Goal: Task Accomplishment & Management: Complete application form

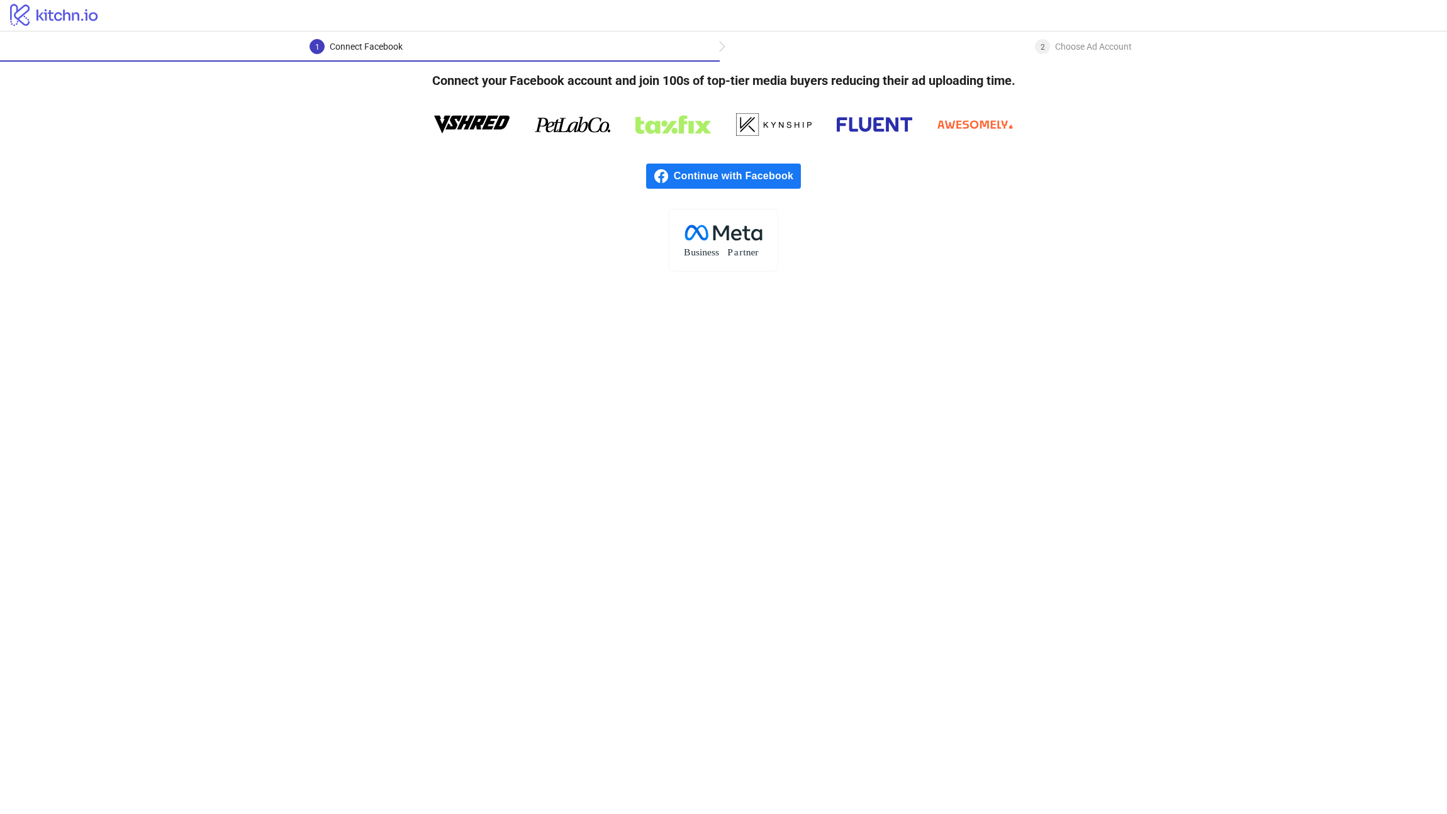
click at [39, 13] on icon "logo/logo" at bounding box center [54, 14] width 109 height 25
click at [20, 14] on icon "logo/logo" at bounding box center [54, 14] width 109 height 25
click at [722, 46] on div "2 Choose Ad Account" at bounding box center [1083, 50] width 727 height 23
drag, startPoint x: 1112, startPoint y: 48, endPoint x: 1110, endPoint y: 94, distance: 46.6
click at [1113, 48] on div "Choose Ad Account" at bounding box center [1093, 46] width 77 height 15
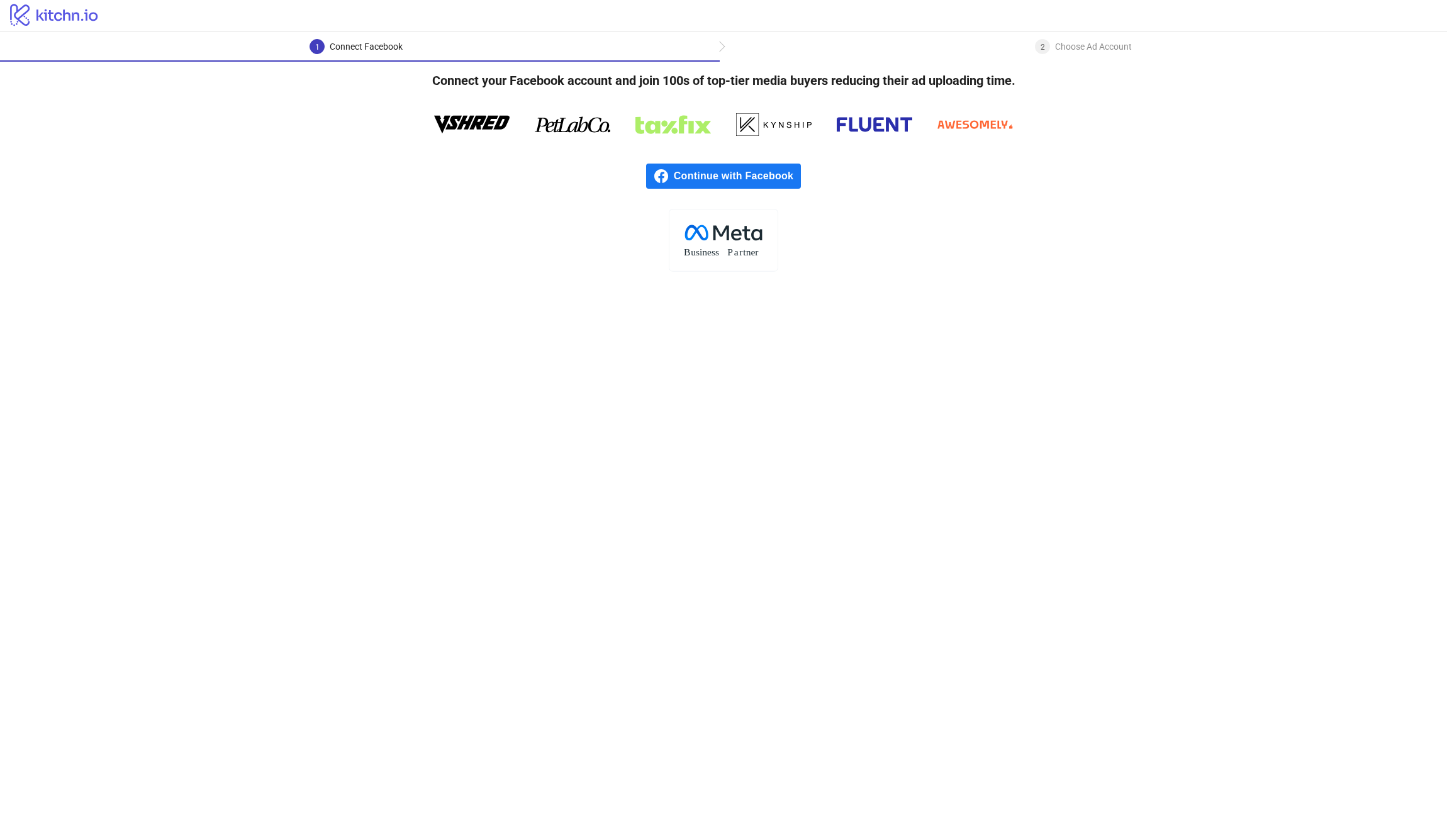
drag, startPoint x: 1108, startPoint y: 181, endPoint x: 868, endPoint y: 151, distance: 241.5
click at [1086, 177] on div "Continue with Facebook" at bounding box center [723, 175] width 1447 height 65
click at [774, 141] on icon at bounding box center [773, 125] width 75 height 38
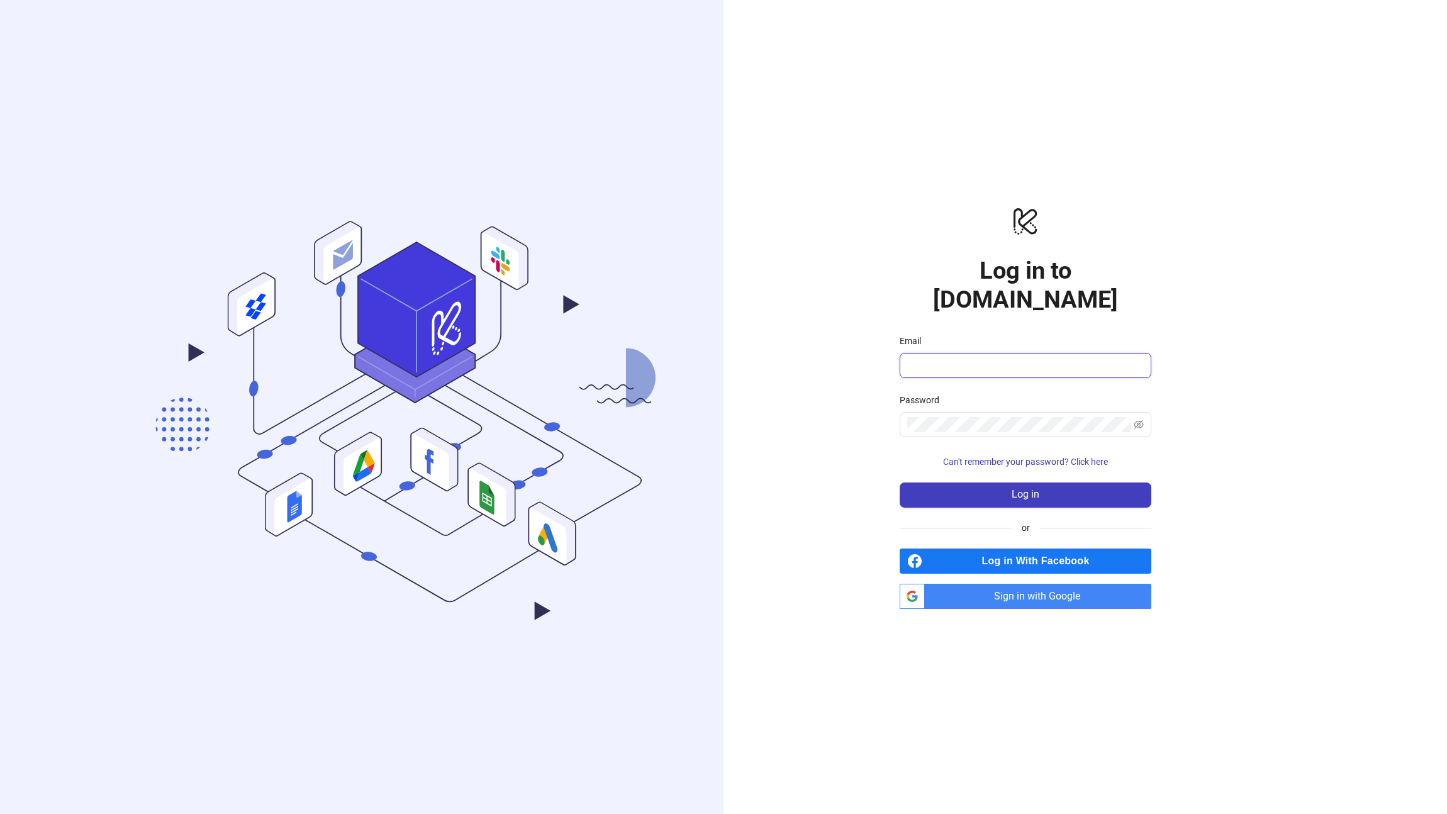
click at [1075, 358] on input "Email" at bounding box center [1024, 365] width 234 height 15
type input "**********"
click at [1064, 483] on button "Log in" at bounding box center [1026, 495] width 252 height 25
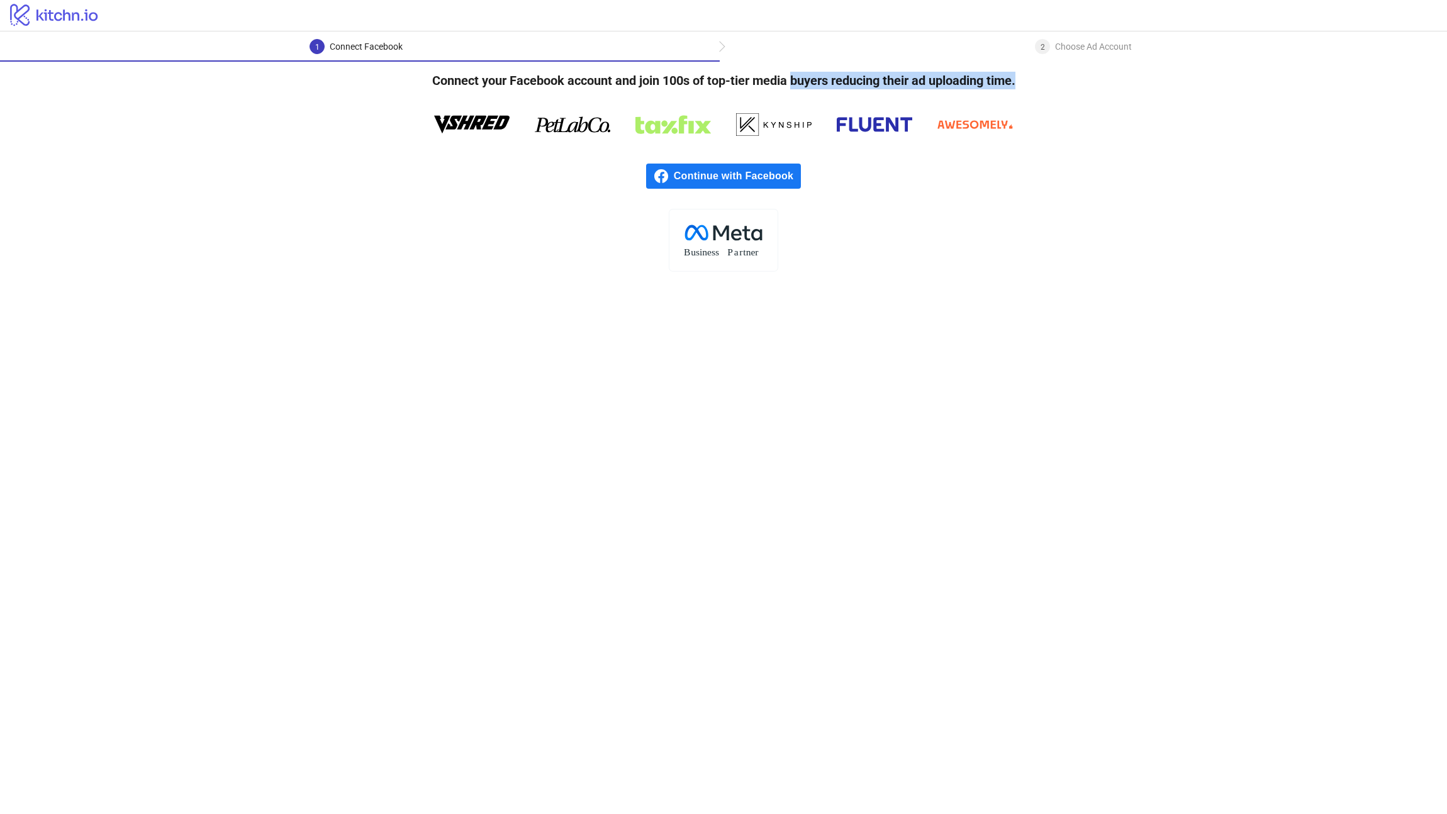
drag, startPoint x: 834, startPoint y: 83, endPoint x: 1108, endPoint y: 93, distance: 273.8
click at [1036, 89] on h4 "Connect your Facebook account and join 100s of top-tier media buyers reducing t…" at bounding box center [723, 81] width 623 height 38
click at [1120, 94] on div "Connect your Facebook account and join 100s of top-tier media buyers reducing t…" at bounding box center [723, 167] width 1447 height 210
drag, startPoint x: 59, startPoint y: 13, endPoint x: 31, endPoint y: 15, distance: 27.8
click at [57, 13] on icon at bounding box center [53, 15] width 87 height 22
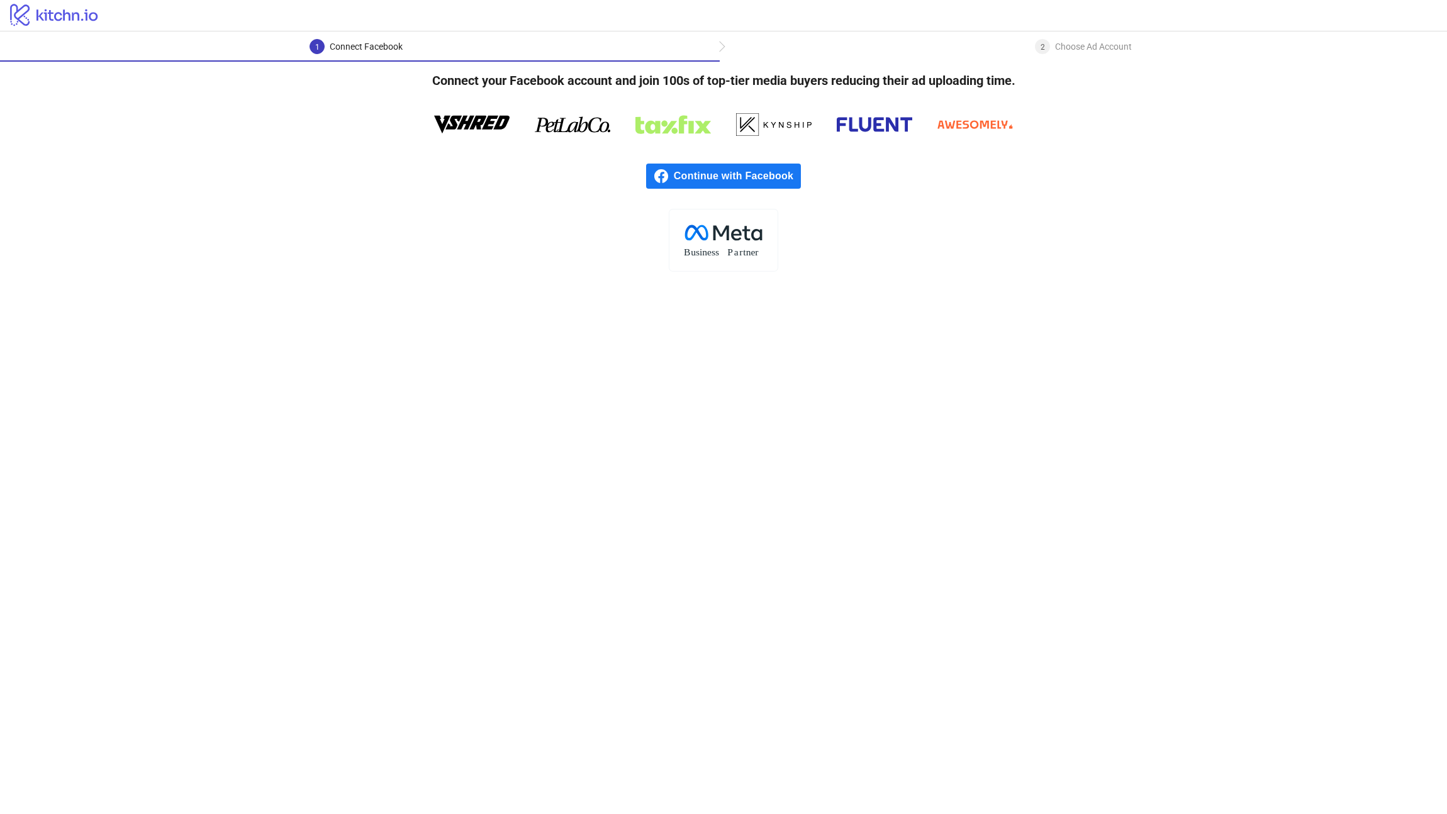
drag, startPoint x: 23, startPoint y: 14, endPoint x: 58, endPoint y: 3, distance: 36.4
click at [23, 14] on icon at bounding box center [53, 15] width 87 height 22
drag, startPoint x: 719, startPoint y: 191, endPoint x: 717, endPoint y: 181, distance: 10.9
click at [719, 191] on div "Continue with Facebook" at bounding box center [723, 175] width 1447 height 65
click at [717, 180] on span "Continue with Facebook" at bounding box center [737, 176] width 127 height 25
